Goal: Information Seeking & Learning: Compare options

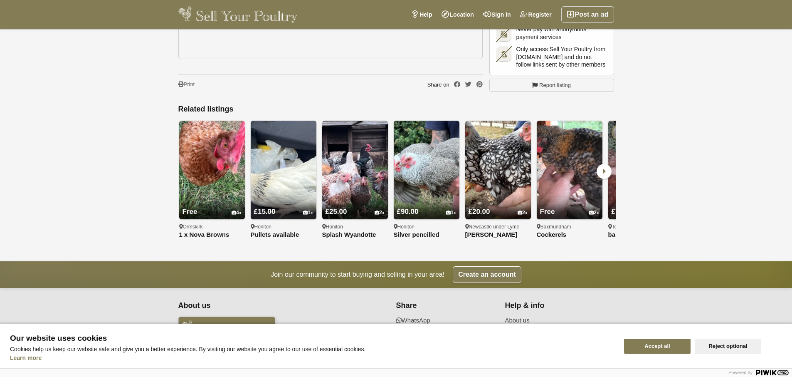
scroll to position [1496, 0]
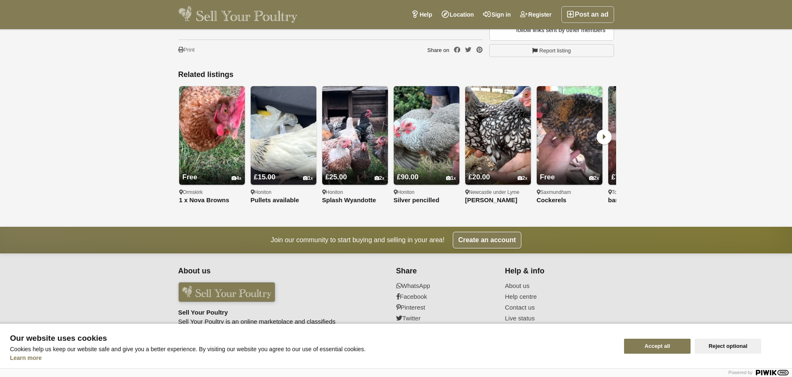
click at [604, 129] on icon at bounding box center [603, 136] width 15 height 15
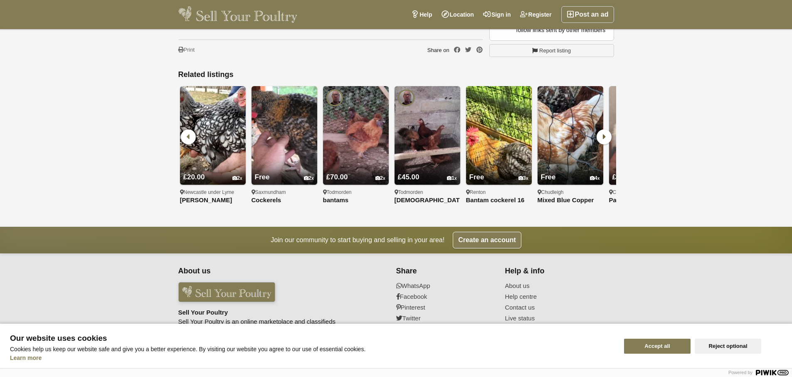
scroll to position [0, 286]
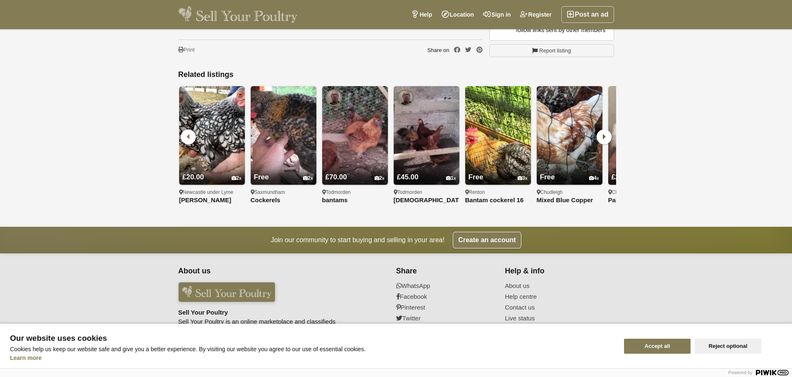
click at [603, 129] on icon at bounding box center [603, 136] width 15 height 15
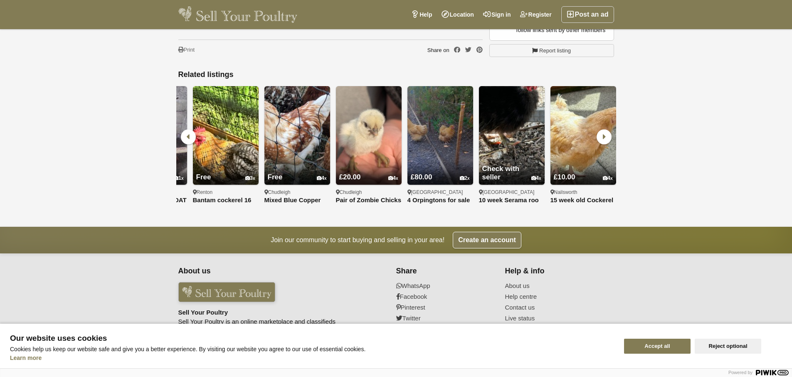
scroll to position [0, 572]
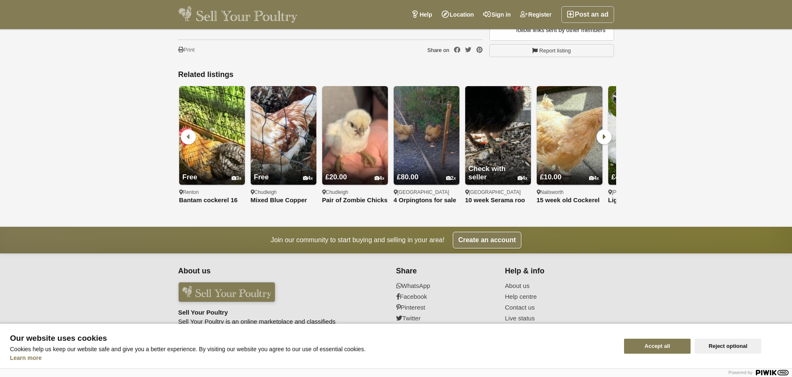
click at [605, 129] on icon at bounding box center [603, 136] width 15 height 15
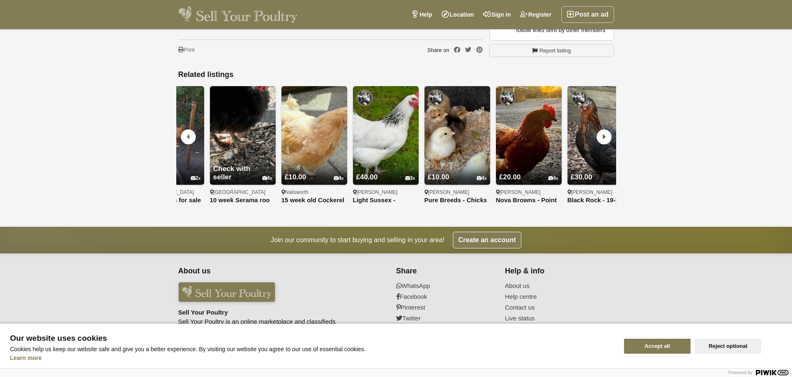
scroll to position [0, 858]
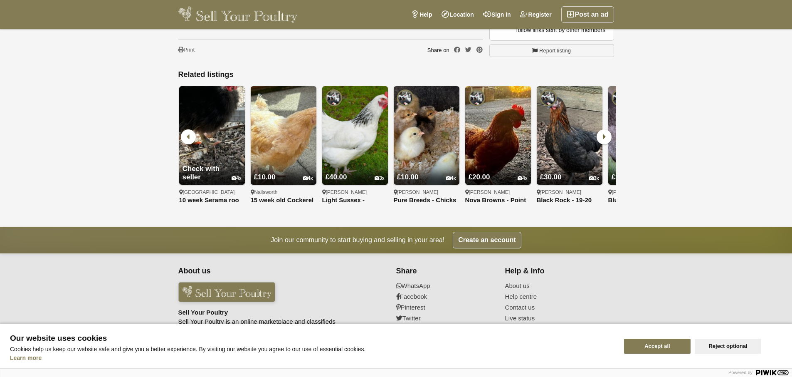
click at [601, 130] on icon at bounding box center [603, 136] width 15 height 15
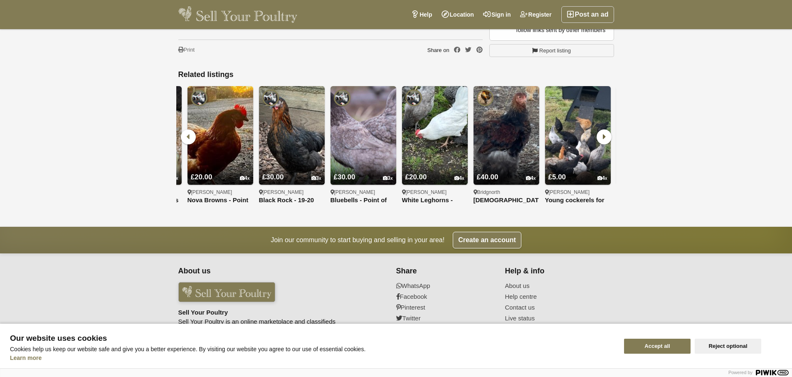
scroll to position [0, 1144]
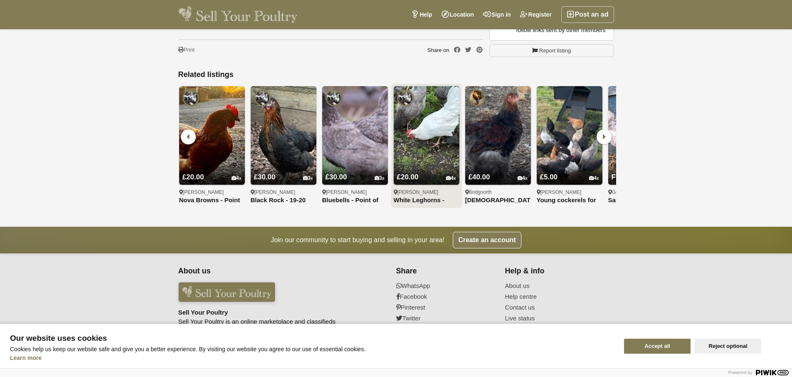
click at [431, 144] on img at bounding box center [427, 135] width 66 height 99
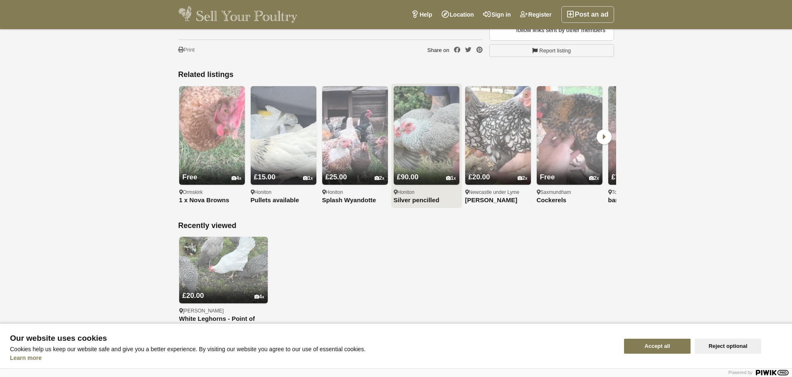
scroll to position [1496, 0]
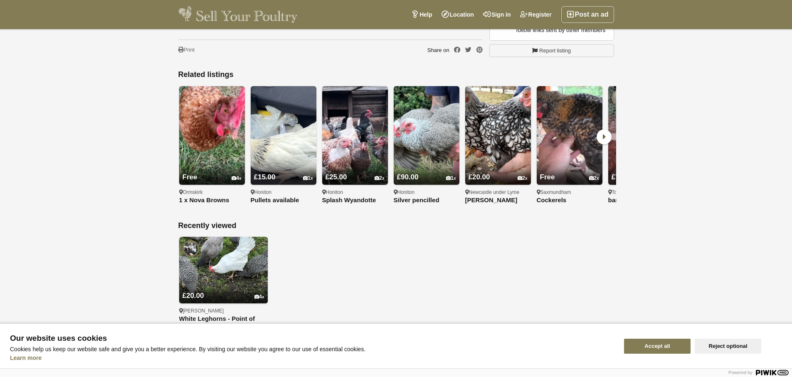
click at [608, 131] on icon at bounding box center [603, 136] width 15 height 15
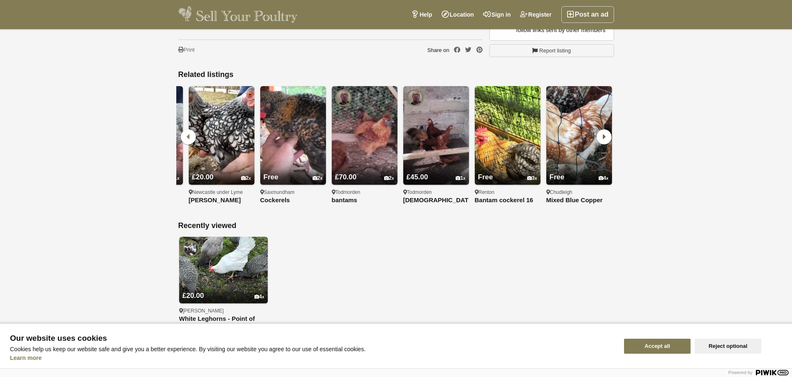
scroll to position [0, 286]
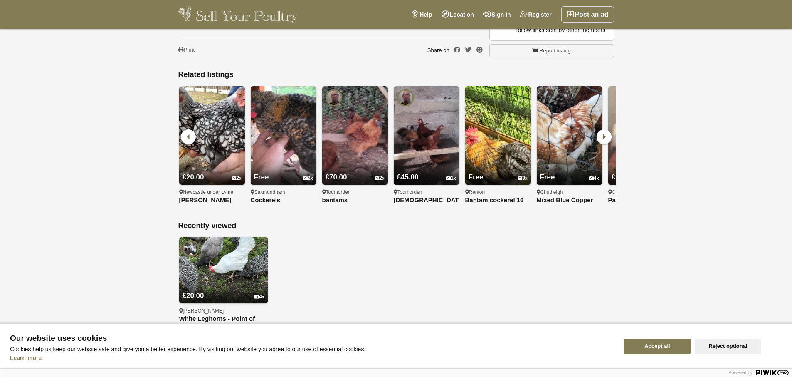
click at [607, 130] on icon at bounding box center [603, 136] width 15 height 15
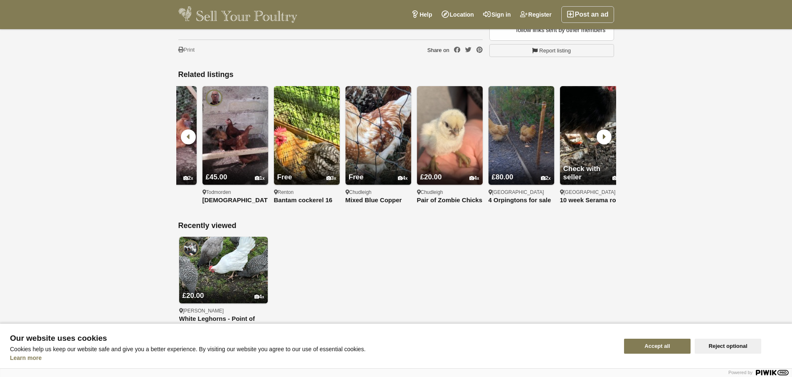
scroll to position [0, 572]
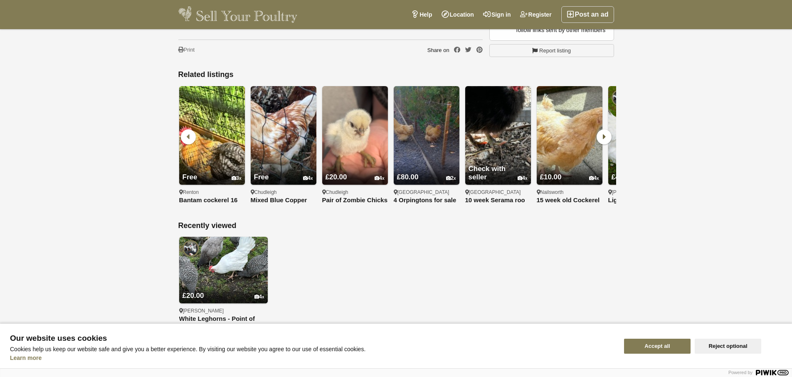
click at [607, 130] on icon at bounding box center [603, 136] width 15 height 15
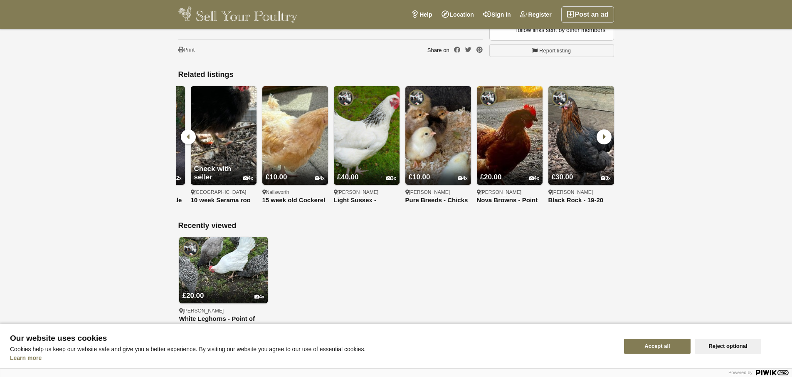
scroll to position [0, 858]
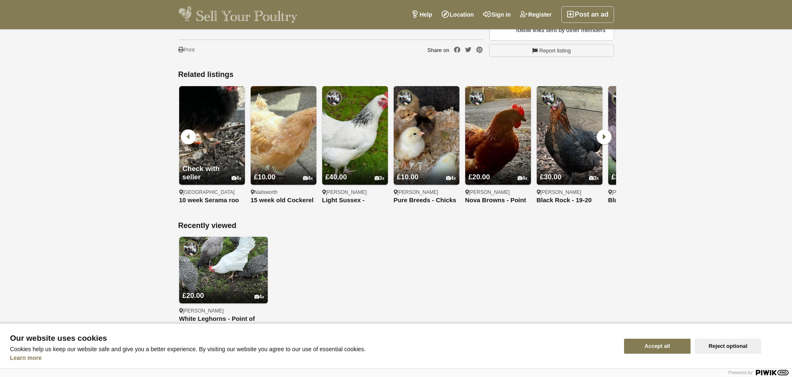
click at [607, 130] on icon at bounding box center [603, 136] width 15 height 15
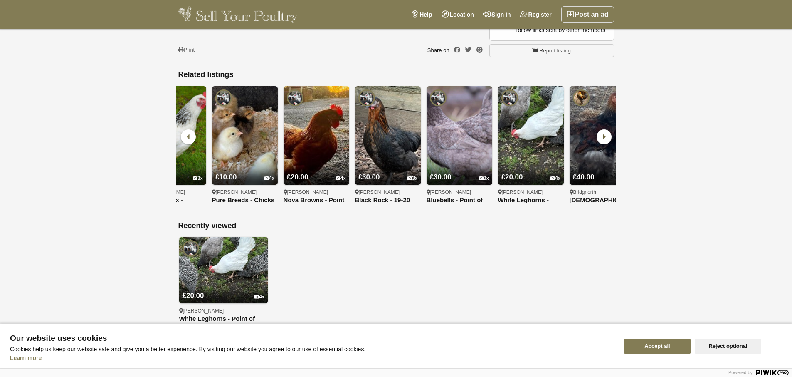
scroll to position [0, 1144]
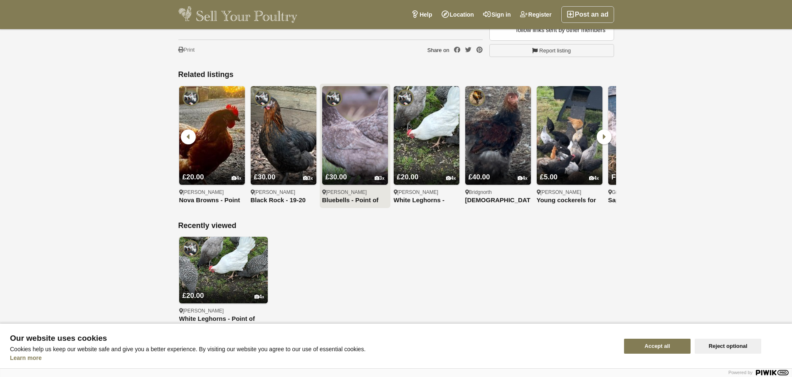
click at [351, 131] on img at bounding box center [355, 135] width 66 height 99
